Goal: Check status: Check status

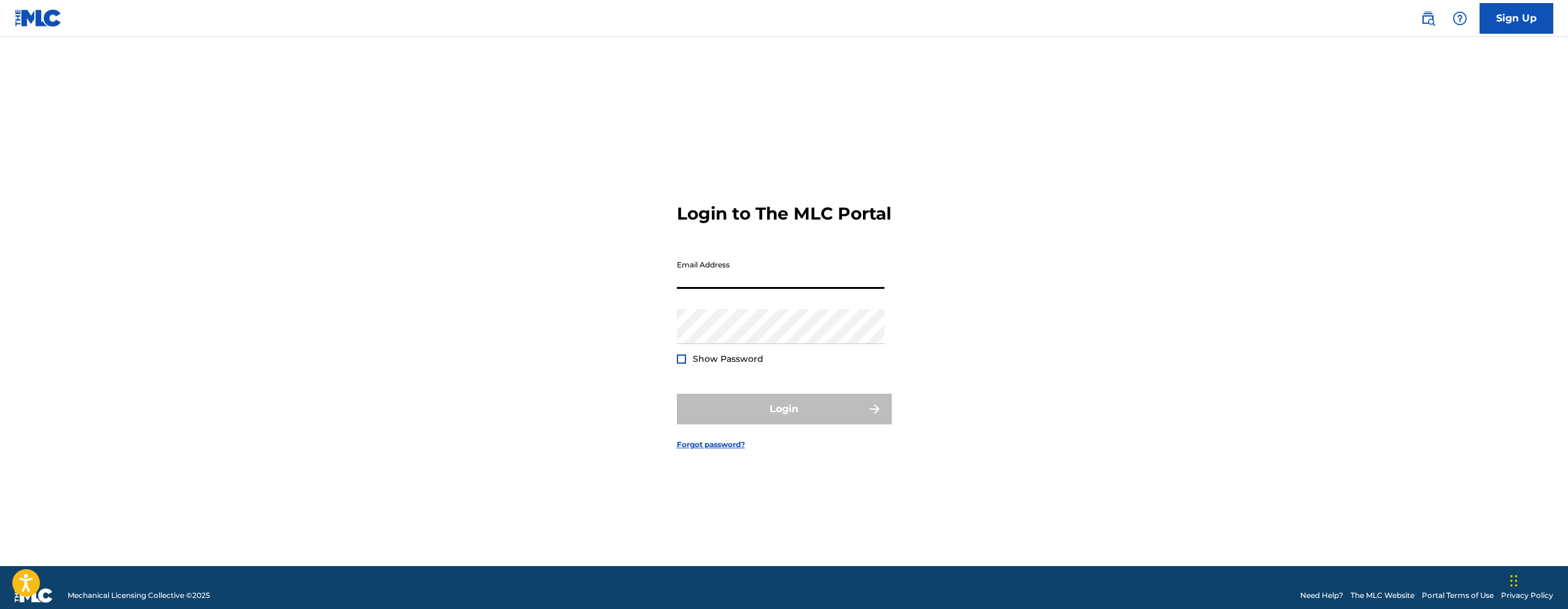
click at [725, 280] on input "Email Address" at bounding box center [780, 272] width 207 height 35
type input "[EMAIL_ADDRESS][DOMAIN_NAME]"
click at [681, 364] on div at bounding box center [681, 359] width 9 height 9
click at [825, 410] on button "Login" at bounding box center [785, 409] width 215 height 31
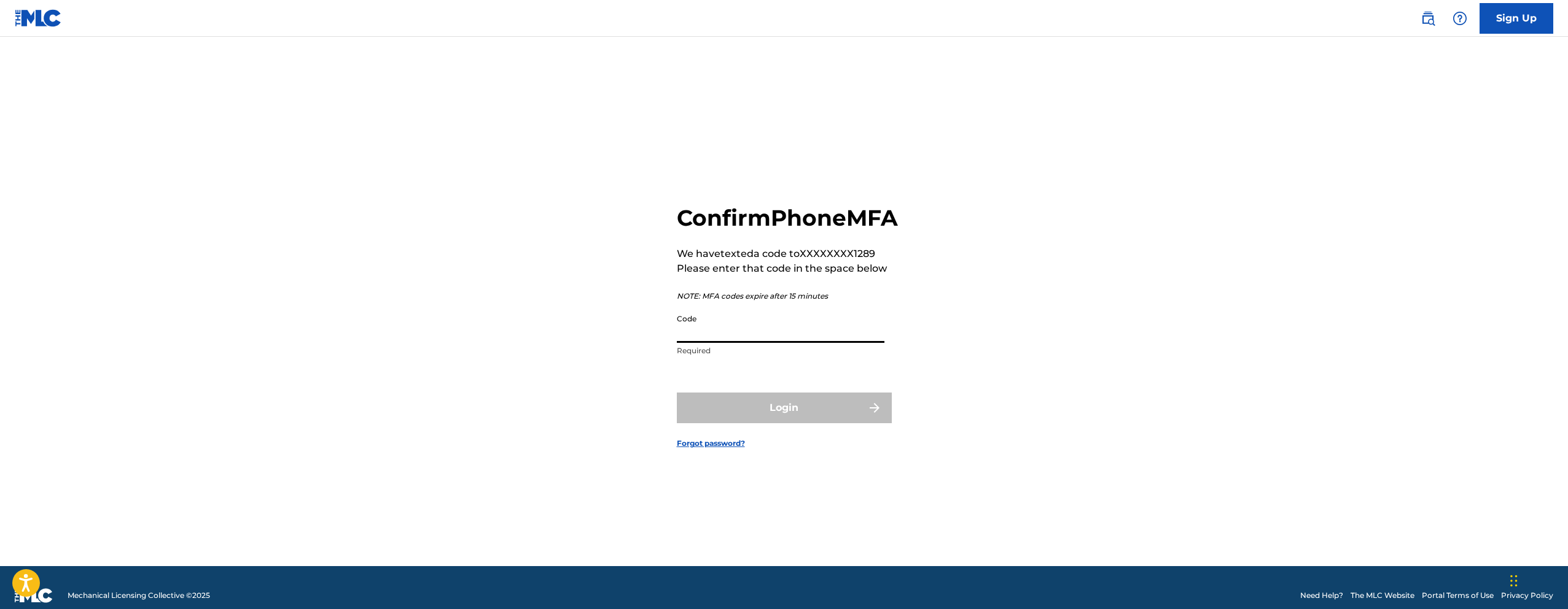
click at [734, 335] on input "Code" at bounding box center [780, 326] width 207 height 35
type input "683594"
click at [841, 424] on button "Login" at bounding box center [785, 408] width 215 height 31
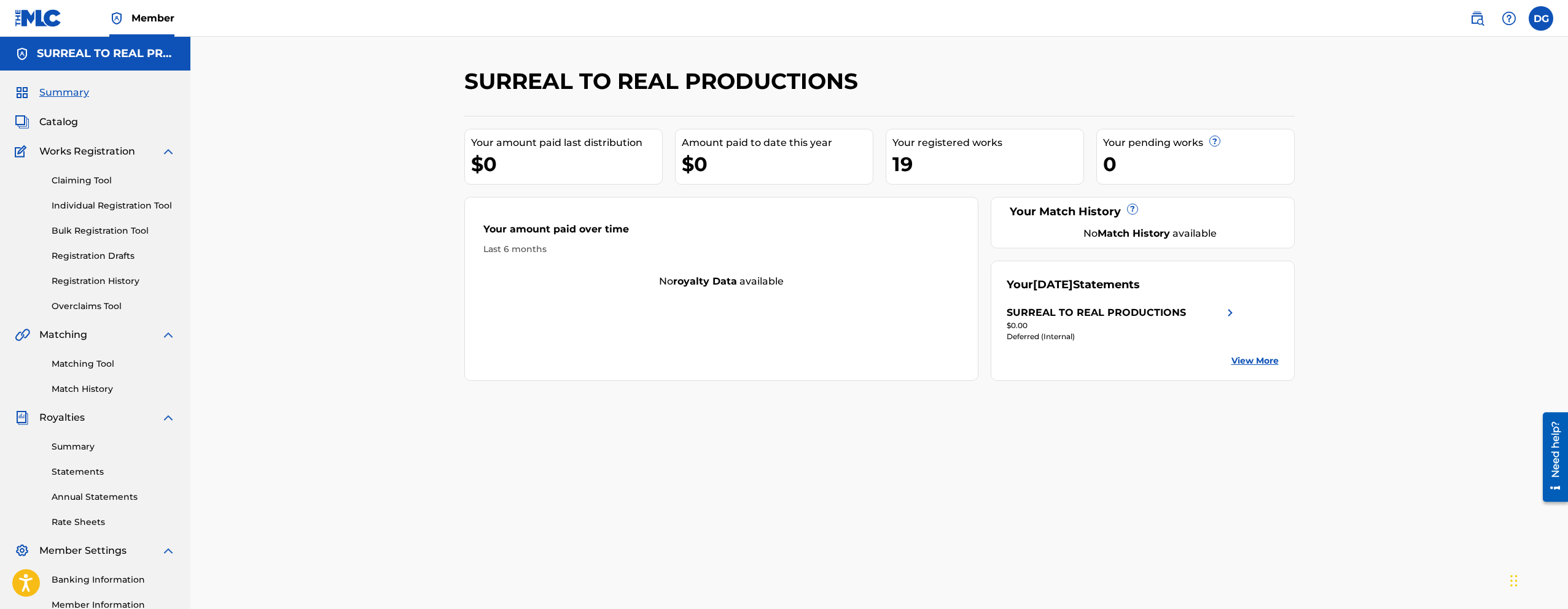
click at [1229, 311] on img at bounding box center [1230, 312] width 15 height 15
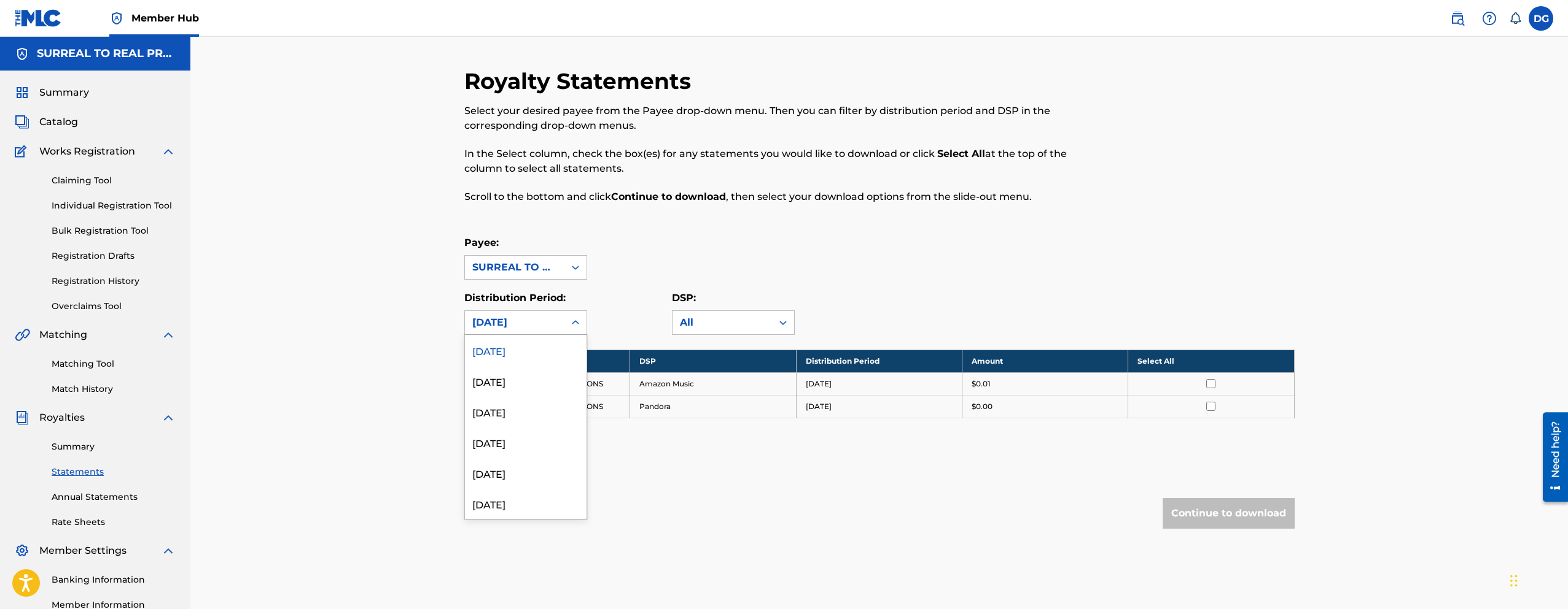
click at [572, 323] on icon at bounding box center [575, 323] width 12 height 12
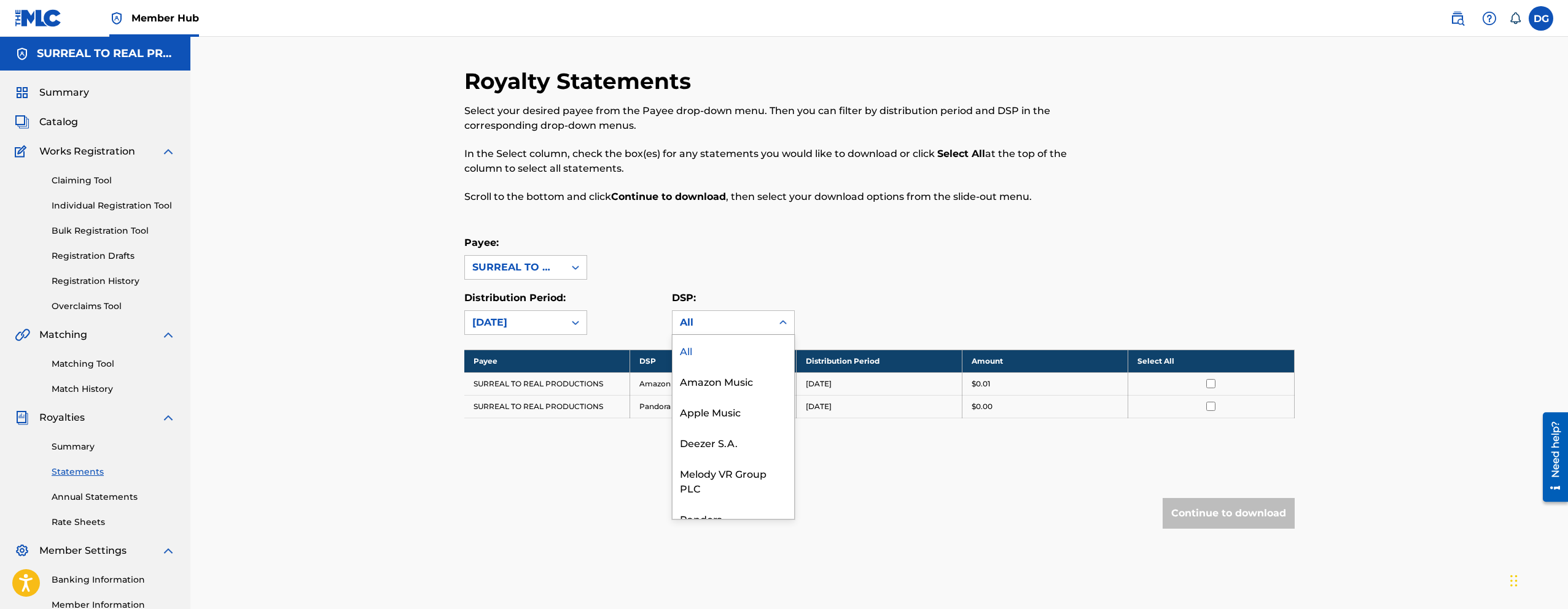
click at [783, 325] on icon at bounding box center [783, 323] width 12 height 12
click at [705, 355] on div "All" at bounding box center [733, 350] width 121 height 31
click at [106, 499] on link "Annual Statements" at bounding box center [113, 497] width 124 height 13
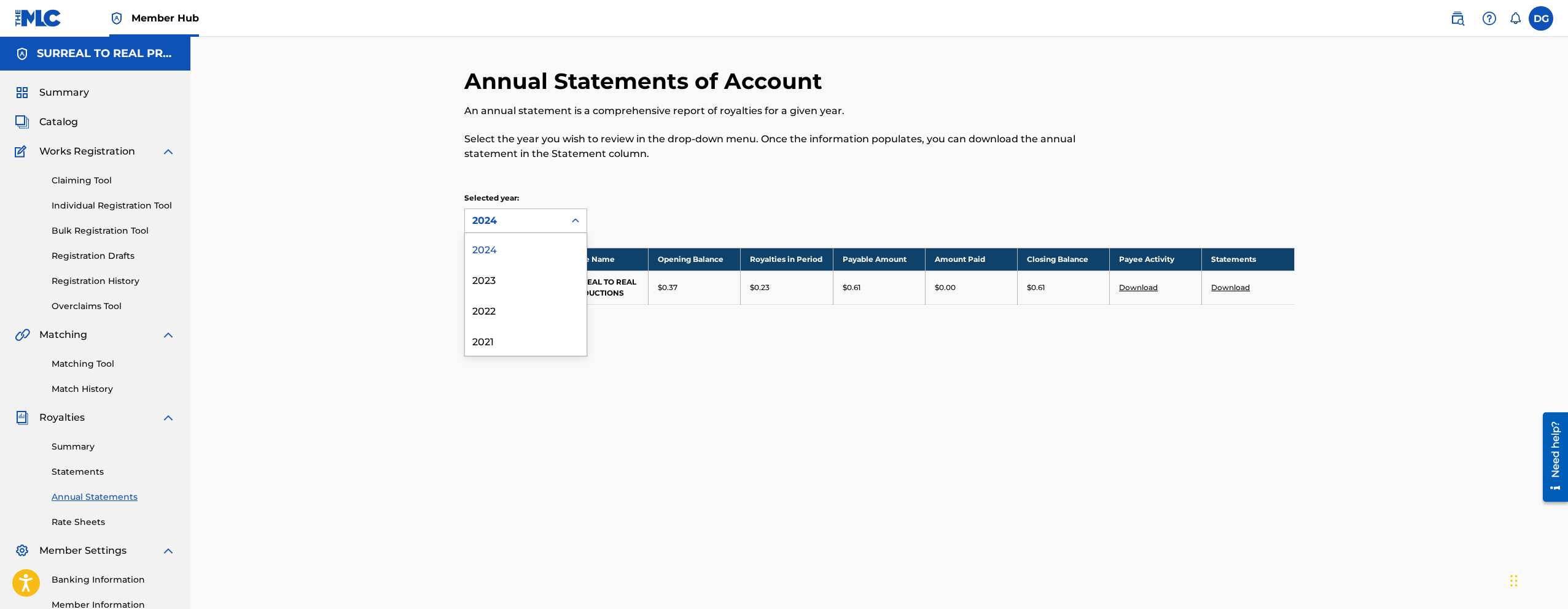
click at [572, 221] on icon at bounding box center [575, 221] width 12 height 12
click at [559, 281] on div "2023" at bounding box center [525, 279] width 121 height 31
